Goal: Transaction & Acquisition: Purchase product/service

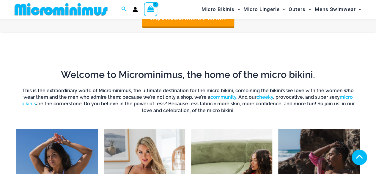
scroll to position [356, 0]
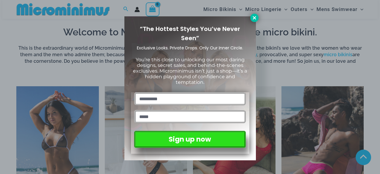
click at [255, 20] on icon at bounding box center [254, 17] width 5 height 5
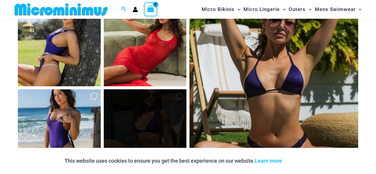
scroll to position [2452, 0]
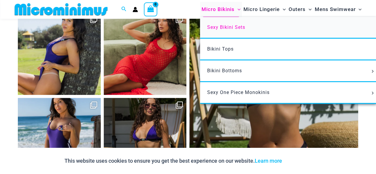
drag, startPoint x: 228, startPoint y: 28, endPoint x: 248, endPoint y: 32, distance: 21.0
click at [228, 28] on span "Sexy Bikini Sets" at bounding box center [226, 27] width 38 height 6
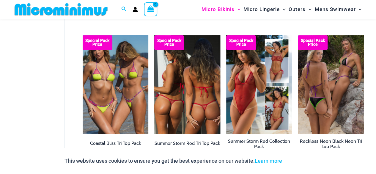
scroll to position [461, 0]
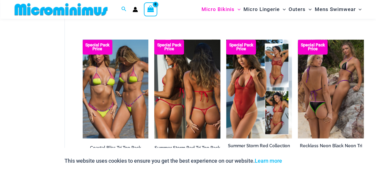
click at [178, 105] on img at bounding box center [187, 89] width 66 height 99
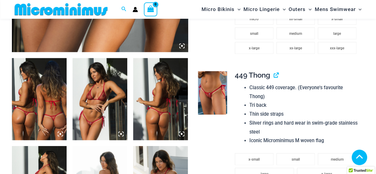
scroll to position [355, 0]
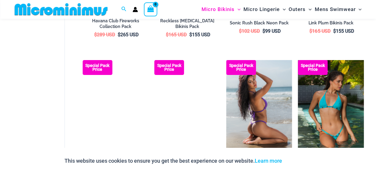
scroll to position [1109, 0]
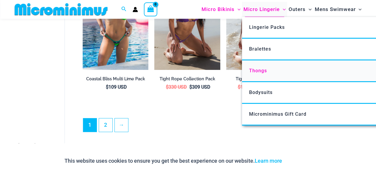
click at [263, 68] on span "Thongs" at bounding box center [258, 71] width 18 height 6
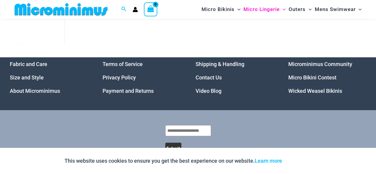
scroll to position [672, 0]
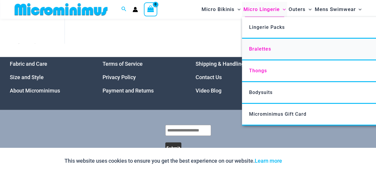
drag, startPoint x: 258, startPoint y: 48, endPoint x: 262, endPoint y: 49, distance: 4.2
click at [258, 48] on span "Bralettes" at bounding box center [260, 49] width 22 height 6
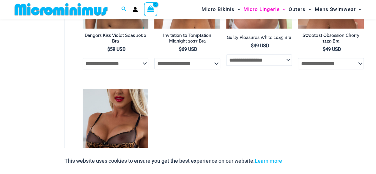
scroll to position [414, 0]
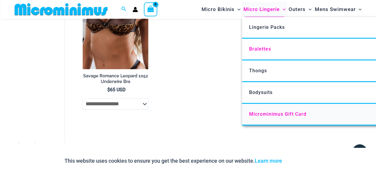
click at [275, 114] on span "Microminimus Gift Card" at bounding box center [277, 114] width 57 height 6
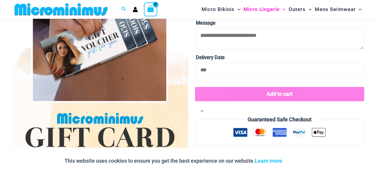
scroll to position [232, 0]
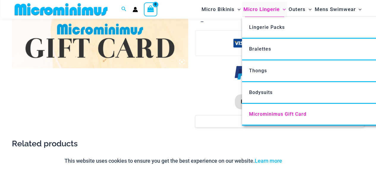
click at [276, 6] on span "Micro Lingerie" at bounding box center [261, 9] width 36 height 15
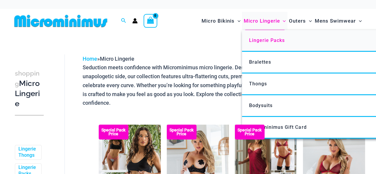
click at [268, 37] on link "Lingerie Packs" at bounding box center [330, 41] width 177 height 22
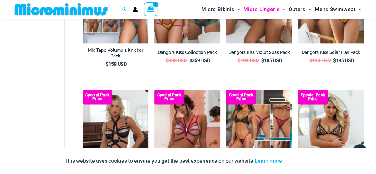
scroll to position [497, 0]
